Goal: Task Accomplishment & Management: Use online tool/utility

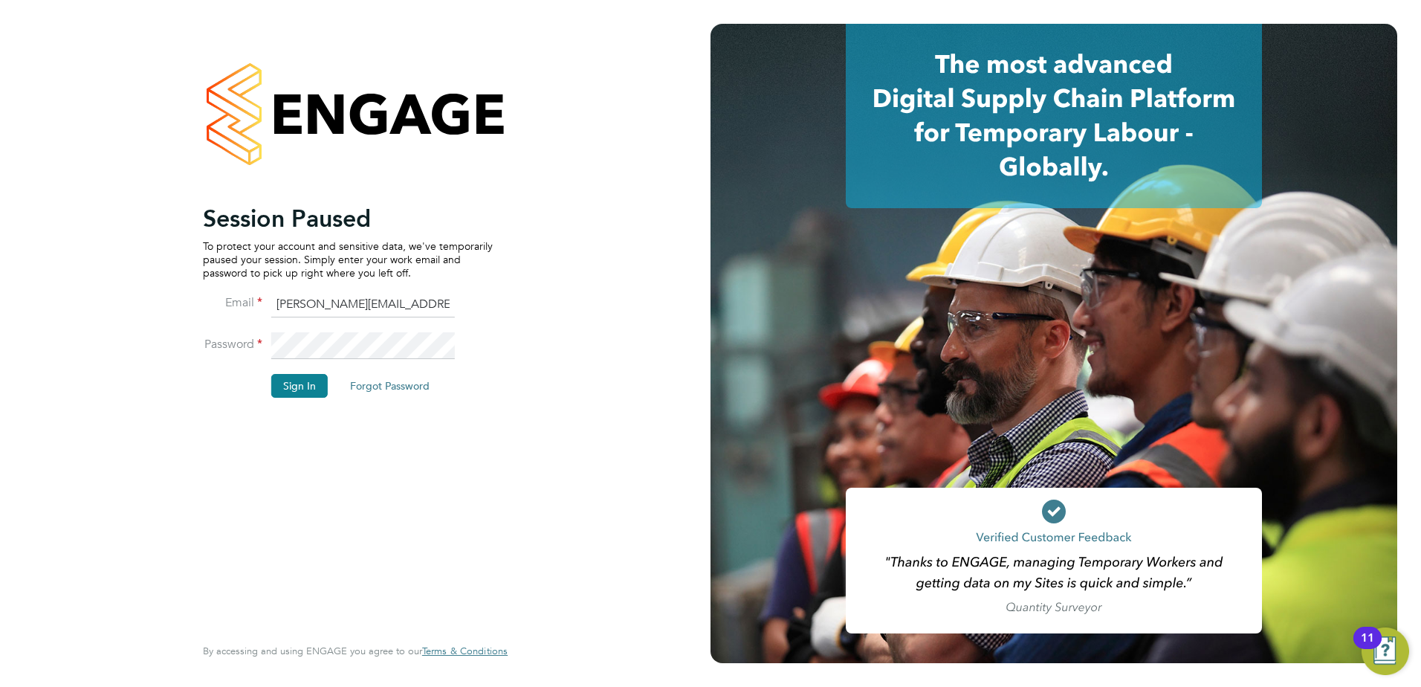
drag, startPoint x: 400, startPoint y: 370, endPoint x: 397, endPoint y: 363, distance: 8.0
click at [397, 363] on li "Password" at bounding box center [348, 353] width 290 height 42
click at [299, 382] on button "Sign In" at bounding box center [299, 386] width 56 height 24
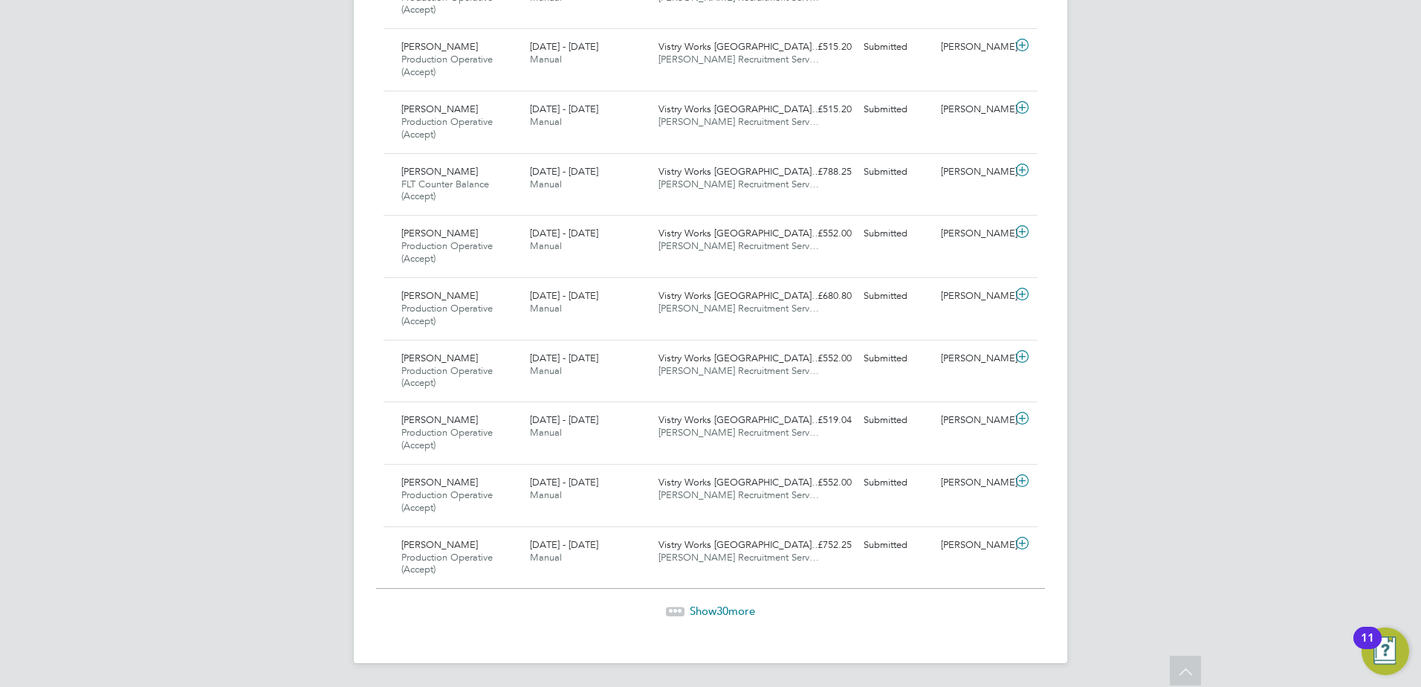
click at [743, 604] on span "Show 30 more" at bounding box center [722, 610] width 65 height 14
click at [731, 614] on span "Show 30 more" at bounding box center [722, 611] width 65 height 14
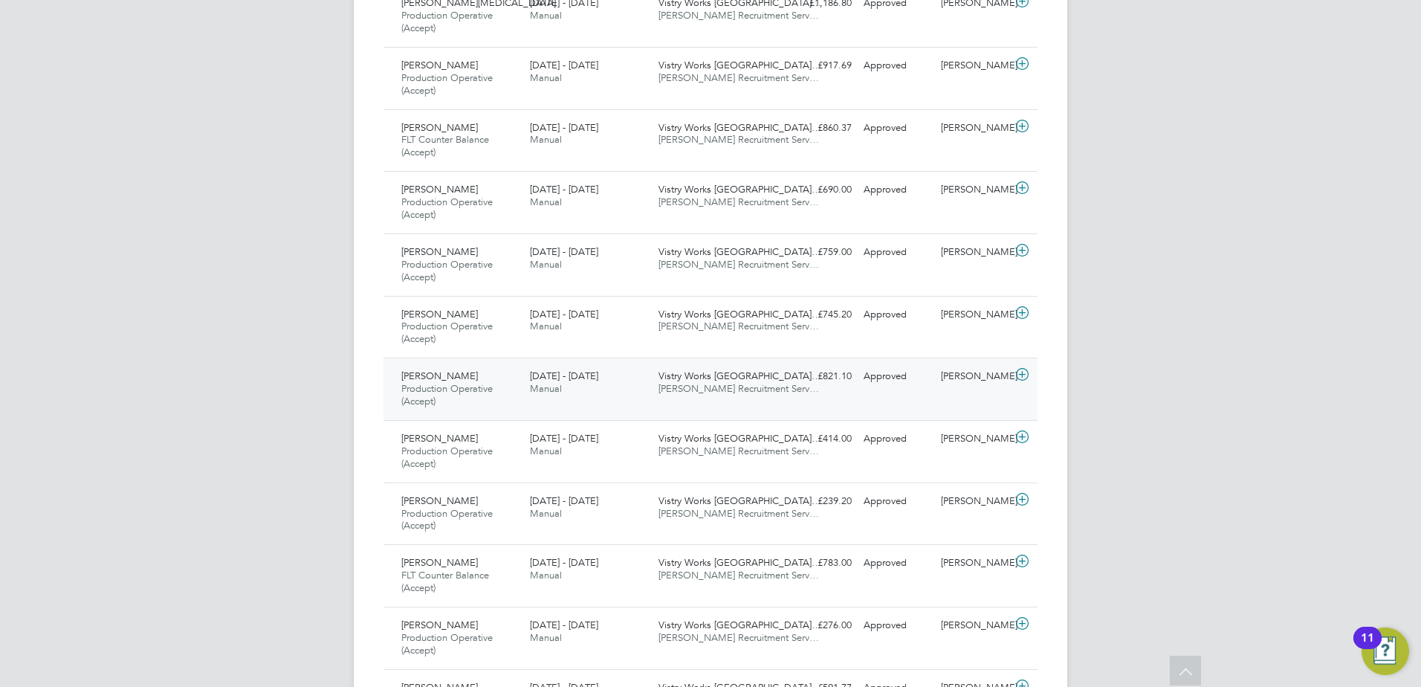
click at [793, 399] on div "Valentin Calin Production Operative (Accept) 15 - 21 Sep 2025 15 - 21 Sep 2025 …" at bounding box center [710, 388] width 654 height 62
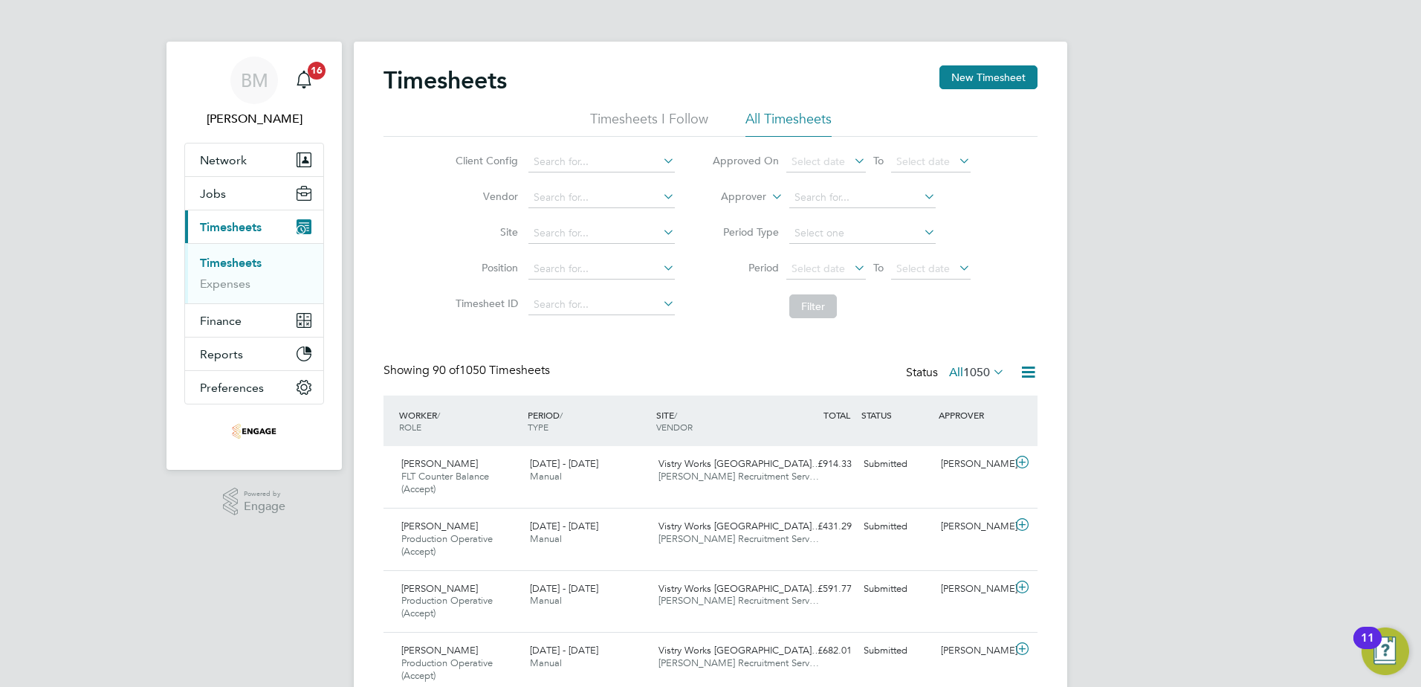
click at [851, 272] on icon at bounding box center [851, 267] width 0 height 21
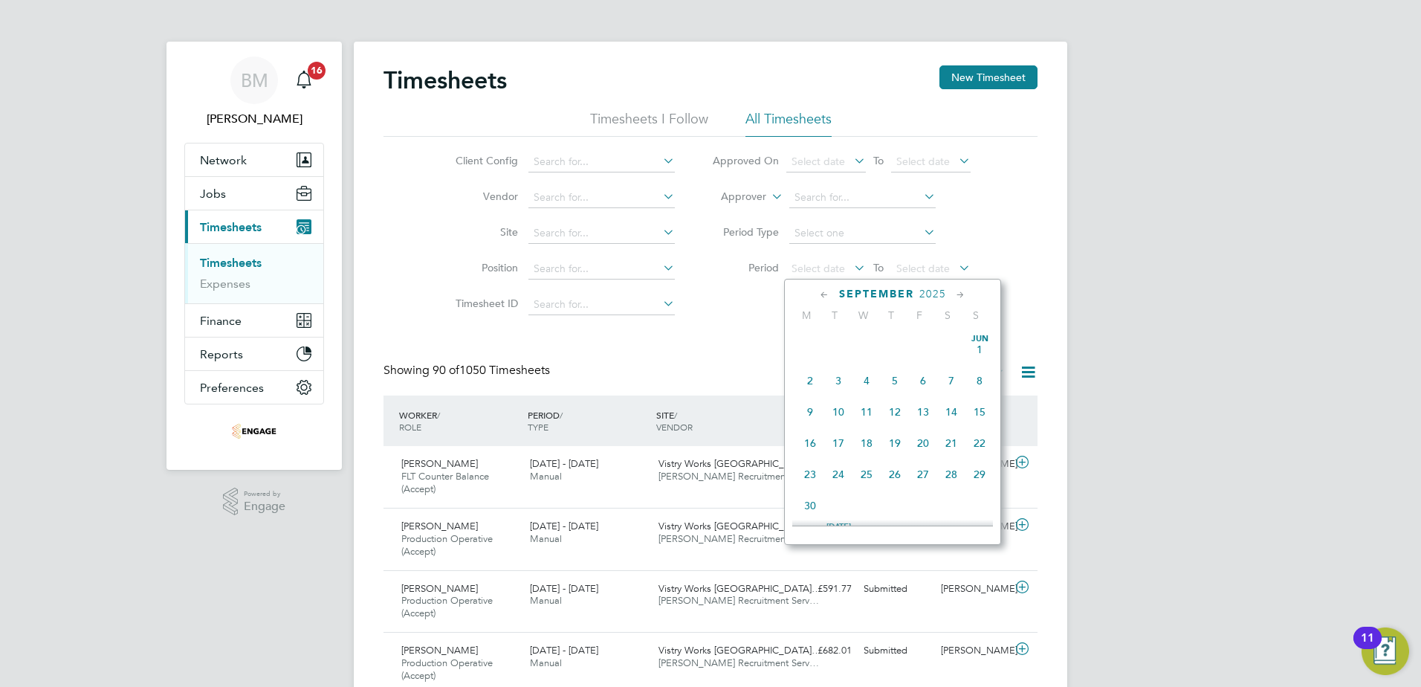
scroll to position [547, 0]
click at [805, 380] on span "15" at bounding box center [810, 366] width 28 height 28
